Goal: Transaction & Acquisition: Obtain resource

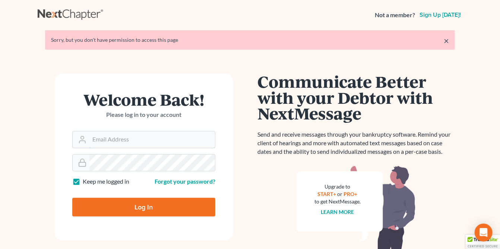
type input "sally@skpllc.com"
click at [150, 199] on input "Log In" at bounding box center [143, 206] width 143 height 19
type input "Thinking..."
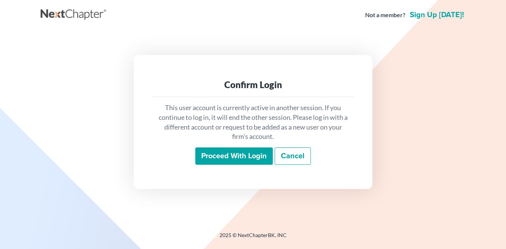
click at [259, 150] on input "Proceed with login" at bounding box center [234, 155] width 78 height 17
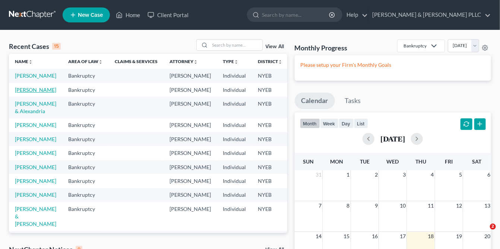
click at [25, 93] on link "[PERSON_NAME]" at bounding box center [35, 89] width 41 height 6
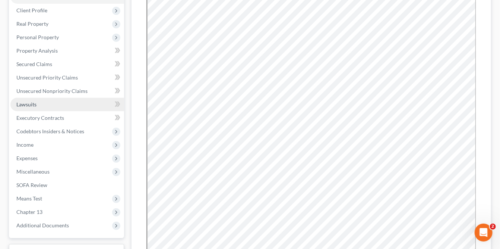
scroll to position [149, 0]
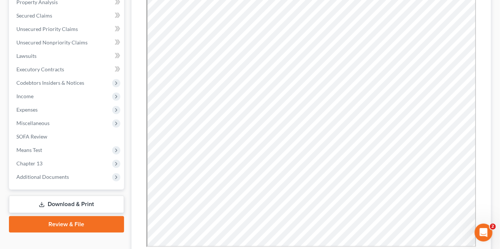
click at [65, 202] on link "Download & Print" at bounding box center [66, 204] width 115 height 18
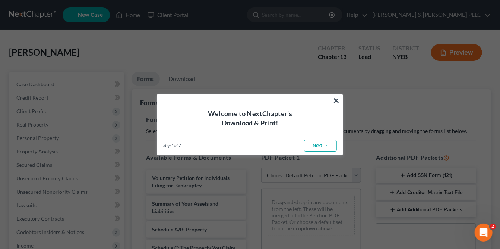
click at [325, 146] on link "Next →" at bounding box center [320, 146] width 33 height 12
select select "0"
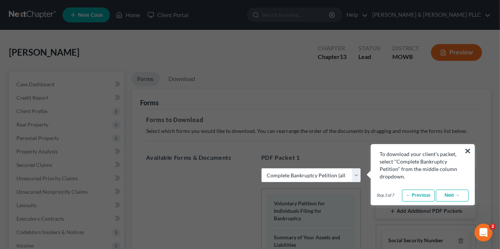
click at [452, 194] on link "Next →" at bounding box center [452, 195] width 33 height 12
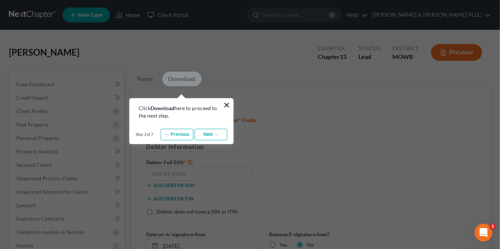
click at [213, 132] on link "Next →" at bounding box center [211, 135] width 33 height 12
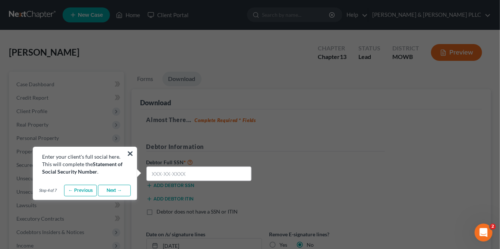
click at [119, 190] on link "Next →" at bounding box center [114, 190] width 33 height 12
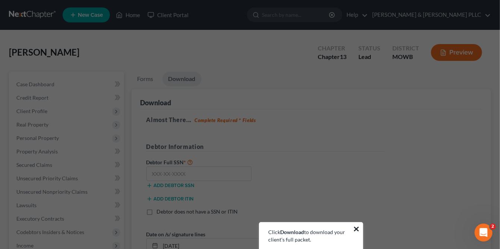
click at [355, 224] on button "×" at bounding box center [356, 228] width 7 height 12
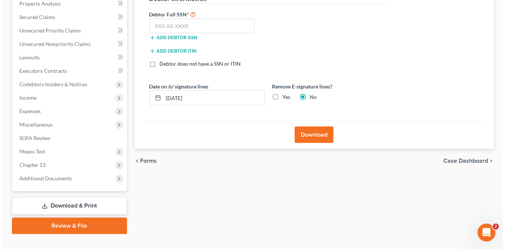
scroll to position [149, 0]
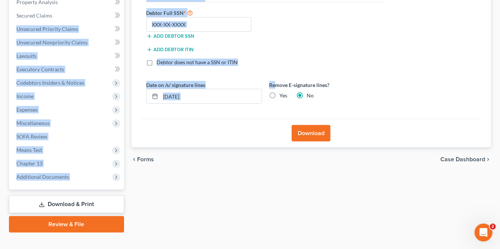
drag, startPoint x: 277, startPoint y: 76, endPoint x: 273, endPoint y: 67, distance: 10.5
click at [275, 69] on div "Petition Navigation Case Dashboard Payments Invoices Payments Payments Credit R…" at bounding box center [250, 77] width 490 height 310
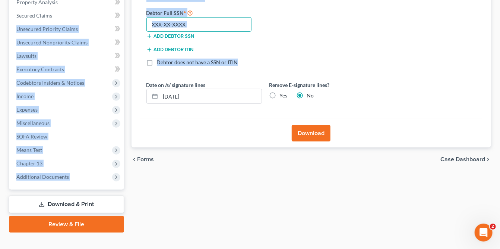
click at [202, 19] on input "text" at bounding box center [198, 24] width 105 height 15
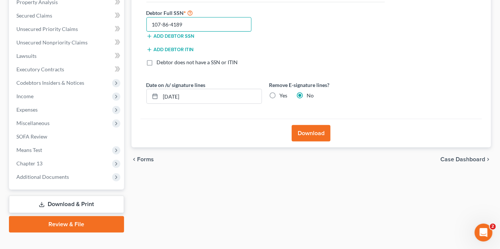
type input "107-86-4189"
click at [280, 93] on label "Yes" at bounding box center [284, 95] width 8 height 7
click at [283, 93] on input "Yes" at bounding box center [285, 94] width 5 height 5
radio input "true"
radio input "false"
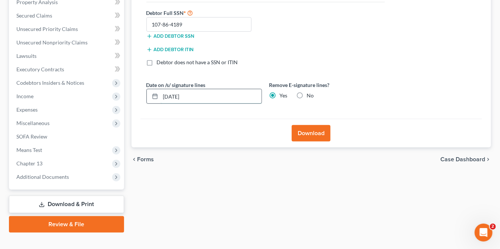
click at [202, 95] on input "[DATE]" at bounding box center [211, 96] width 101 height 14
drag, startPoint x: 202, startPoint y: 95, endPoint x: 122, endPoint y: 111, distance: 81.0
click at [128, 107] on div "Forms Download Forms Forms to Download Select which forms you would like to dow…" at bounding box center [311, 77] width 367 height 310
click at [311, 136] on button "Download" at bounding box center [311, 133] width 39 height 16
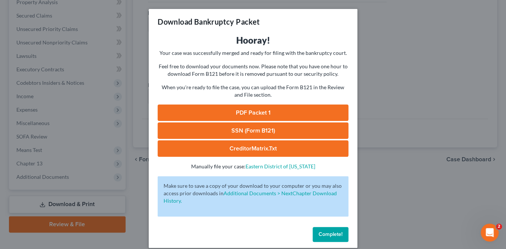
click at [268, 111] on link "PDF Packet 1" at bounding box center [253, 112] width 191 height 16
